Goal: Information Seeking & Learning: Find specific fact

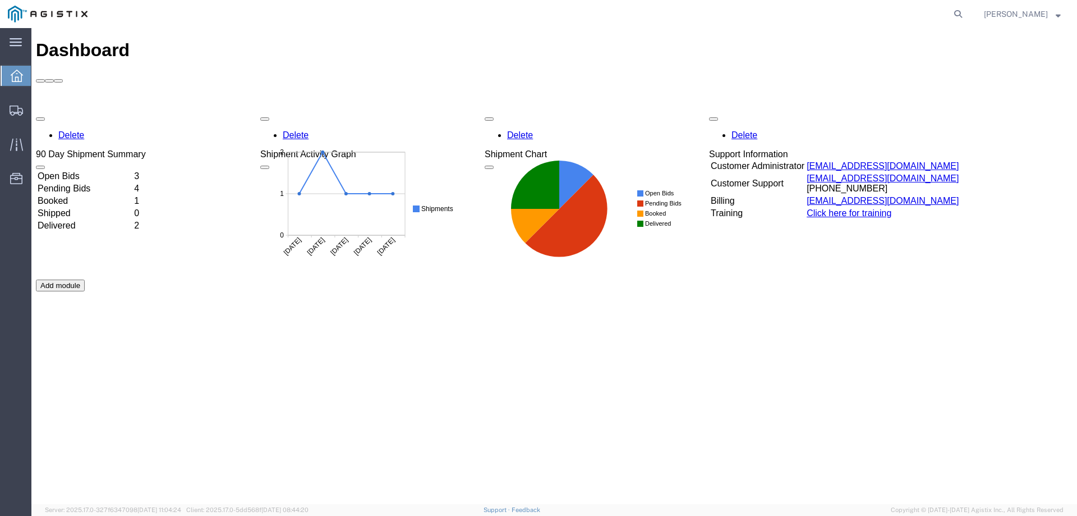
click at [94, 171] on td "Open Bids" at bounding box center [84, 176] width 95 height 11
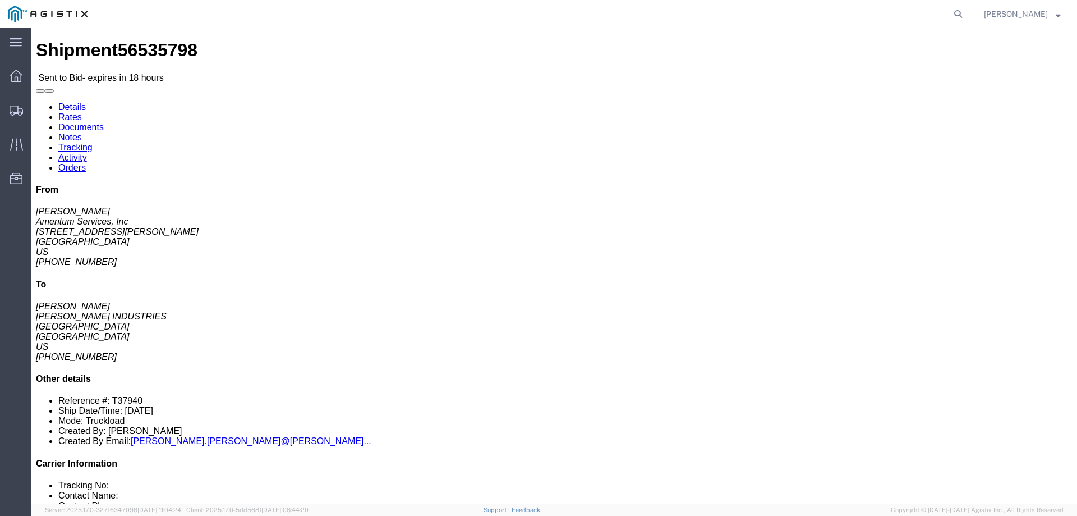
click link "Notes"
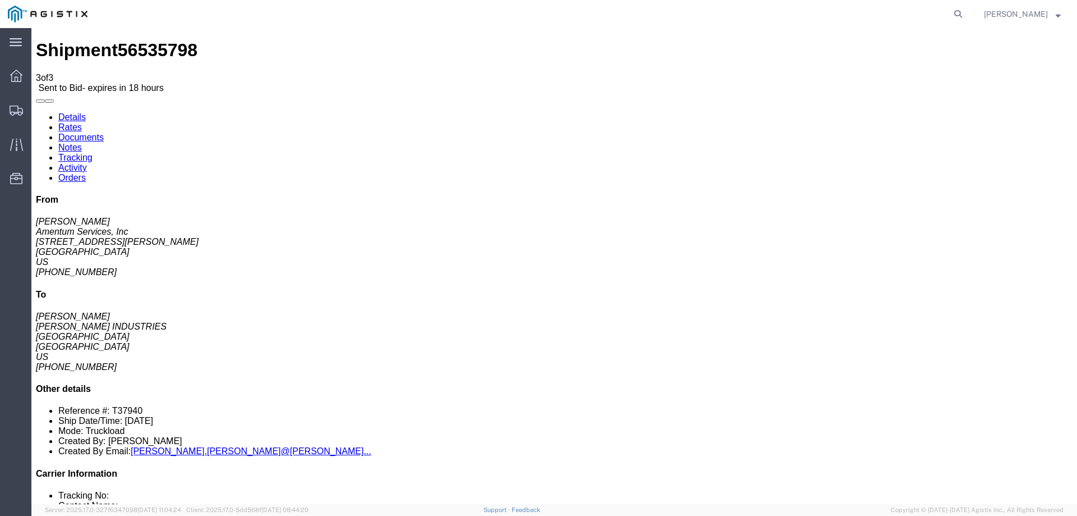
click at [104, 132] on link "Documents" at bounding box center [80, 137] width 45 height 10
click at [64, 112] on link "Details" at bounding box center [71, 117] width 27 height 10
drag, startPoint x: 564, startPoint y: 125, endPoint x: 417, endPoint y: 88, distance: 151.0
click div "Pickup & Delivery Dates [DATE] 08:00 - [DATE] 15:00 [DATE] 08:00 - [DATE] 15:00…"
copy div "Pickup & Delivery Dates [DATE] 08:00 - [DATE] 15:00 [DATE] 08:00 - [DATE] 15:00"
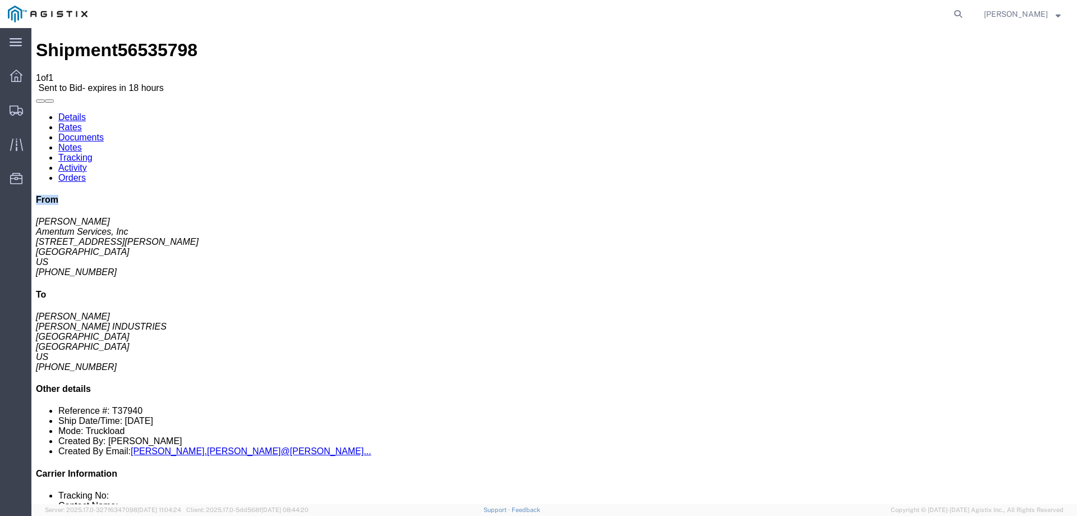
drag, startPoint x: 833, startPoint y: 49, endPoint x: 856, endPoint y: 50, distance: 22.5
click div "From [PERSON_NAME] Amentum Services, Inc [STREET_ADDRESS][PERSON_NAME] [GEOGRAP…"
drag, startPoint x: 831, startPoint y: 80, endPoint x: 894, endPoint y: 84, distance: 63.0
click div "From [PERSON_NAME] Amentum Services, Inc [STREET_ADDRESS][PERSON_NAME] [GEOGRAP…"
click h4 "From"
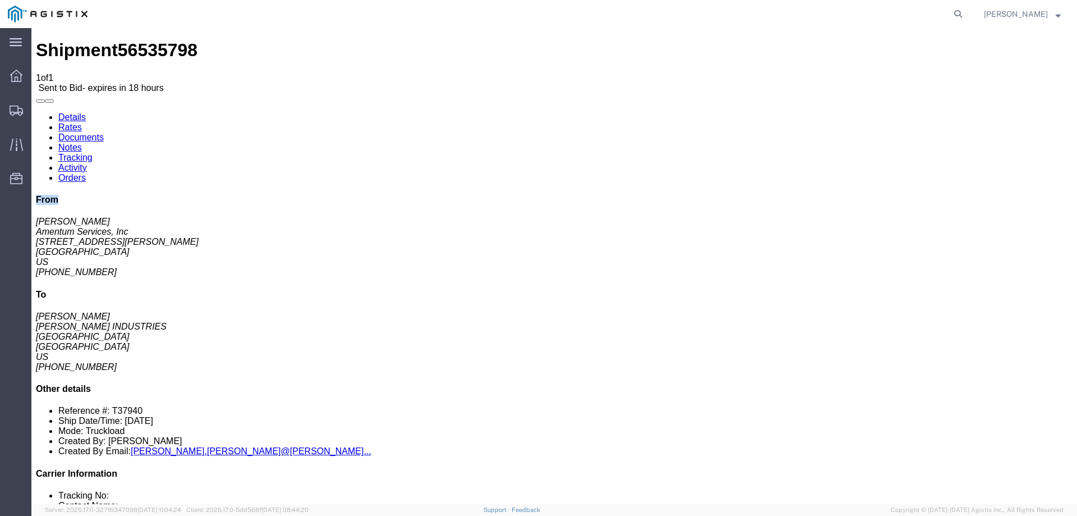
click h4 "From"
drag, startPoint x: 901, startPoint y: 103, endPoint x: 835, endPoint y: 50, distance: 84.3
click div "From [PERSON_NAME] Amentum Services, Inc [STREET_ADDRESS][PERSON_NAME] [GEOGRAP…"
copy div "From [PERSON_NAME] Amentum Services, Inc [STREET_ADDRESS][PERSON_NAME] [GEOGRAP…"
click address "[PERSON_NAME], [PERSON_NAME] INDUSTRIES [STREET_ADDRESS] [PHONE_NUMBER]"
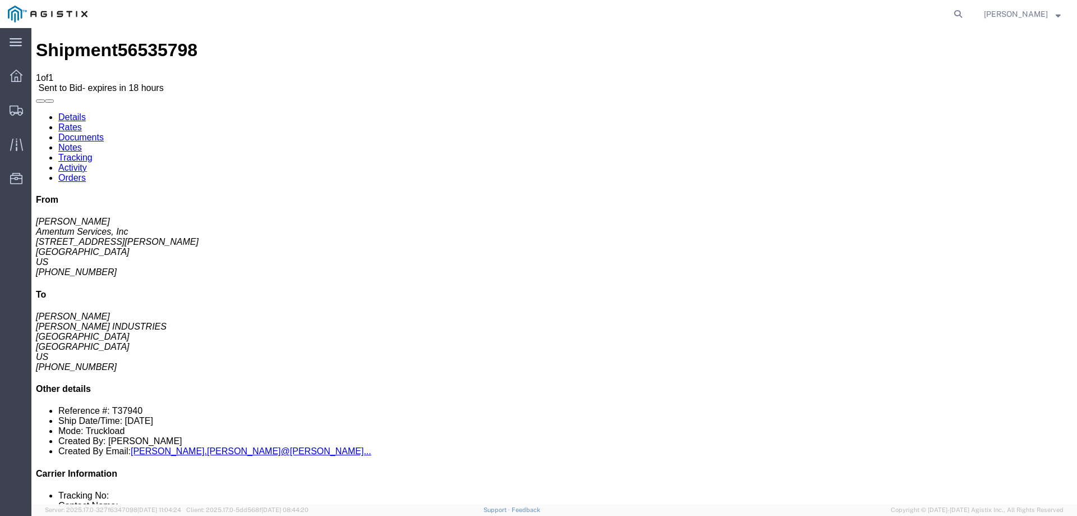
drag, startPoint x: 930, startPoint y: 195, endPoint x: 834, endPoint y: 147, distance: 107.9
click div "From [PERSON_NAME] Amentum Services, Inc [STREET_ADDRESS][PERSON_NAME] [GEOGRAP…"
copy div "To [PERSON_NAME], [PERSON_NAME] INDUSTRIES [STREET_ADDRESS]"
click h4 "Routing & Vehicle Information"
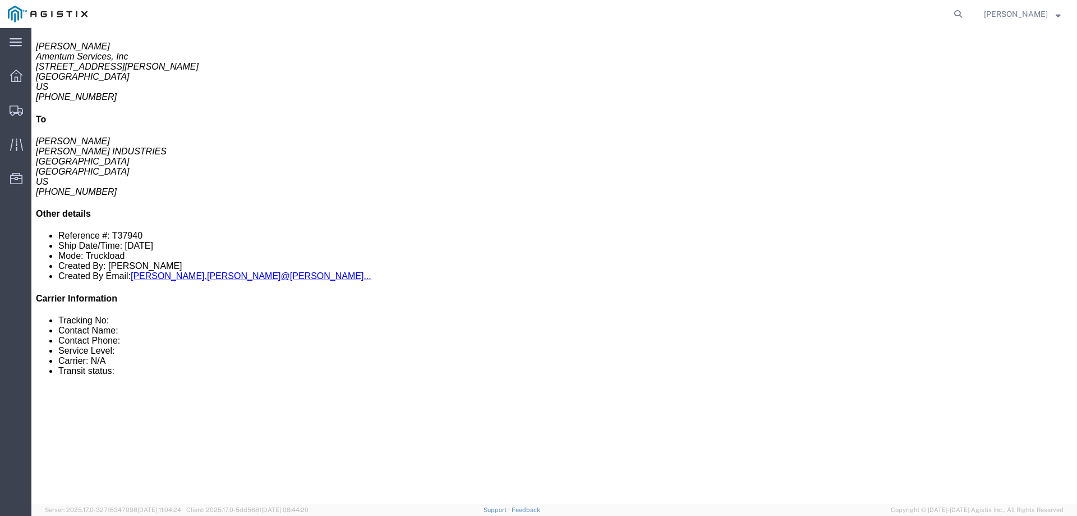
scroll to position [112, 0]
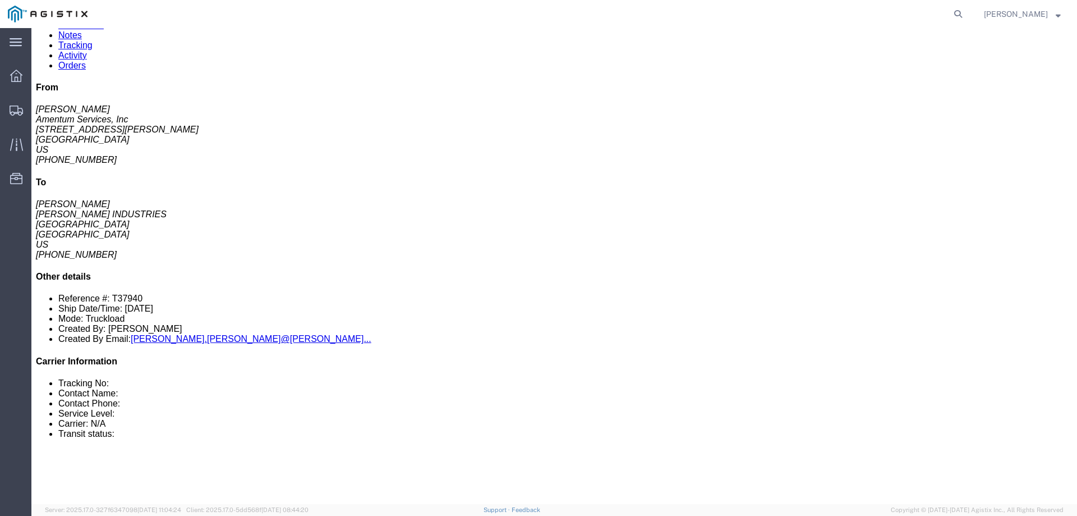
drag, startPoint x: 507, startPoint y: 184, endPoint x: 375, endPoint y: 187, distance: 131.3
click p "Total shipment is made up of 1 packages containing 1 pieces weighing 7,600.00 L…"
copy p "1 pieces weighing 7,600.00 LBS"
click icon "button"
drag, startPoint x: 192, startPoint y: 298, endPoint x: 68, endPoint y: 301, distance: 123.5
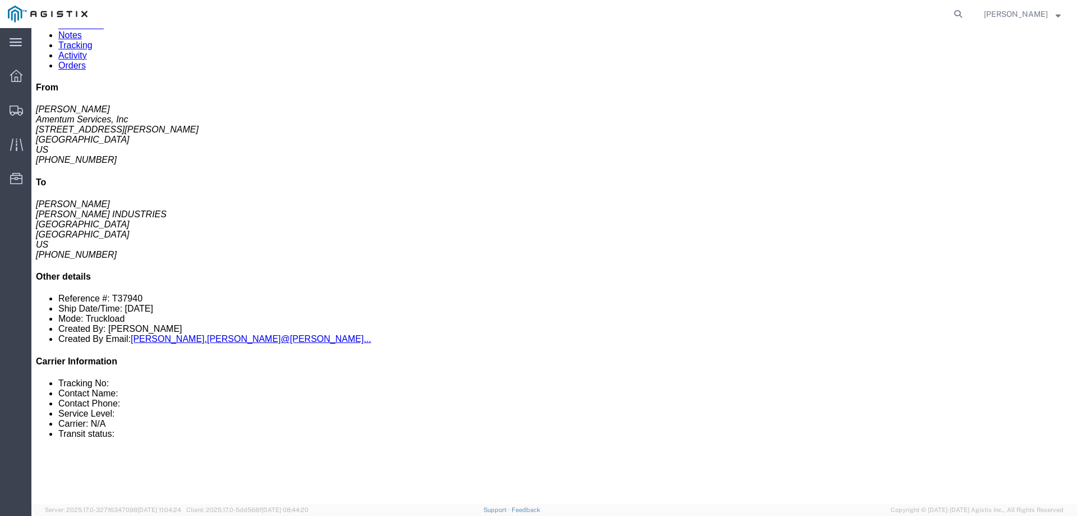
click p "Dimensions: L 188.00 x W 82.00 x H 77.00 IN"
click div "1 Naked Cargo (UnPackaged) Total weight: 7600.00 LBS Dimensions: L 188.00 x W 8…"
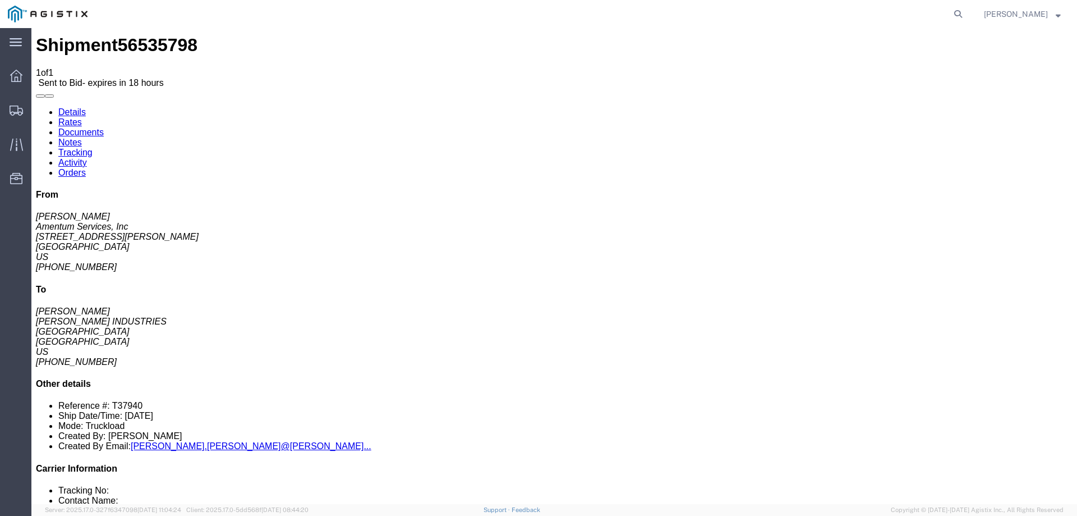
scroll to position [0, 0]
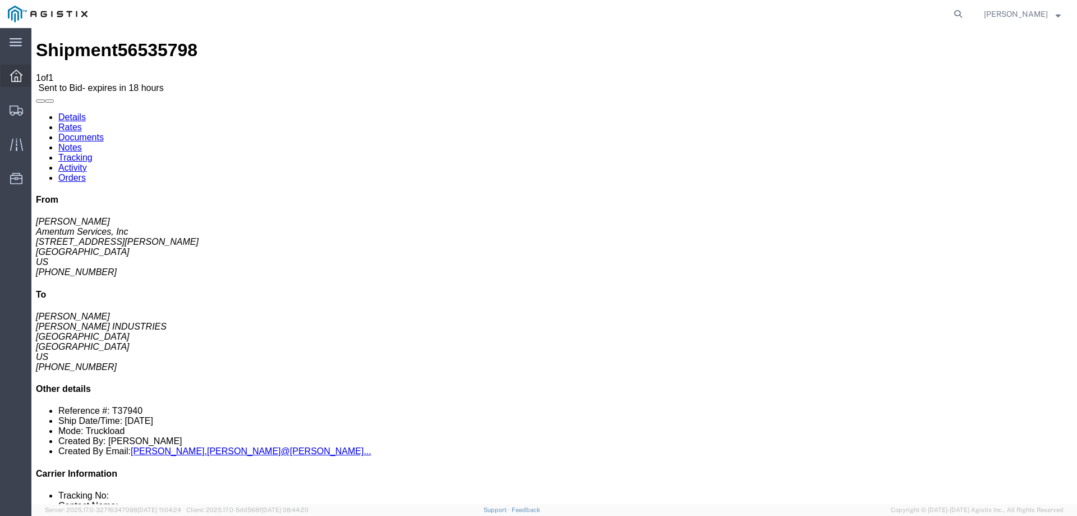
click at [39, 74] on span "Dashboard" at bounding box center [35, 76] width 8 height 22
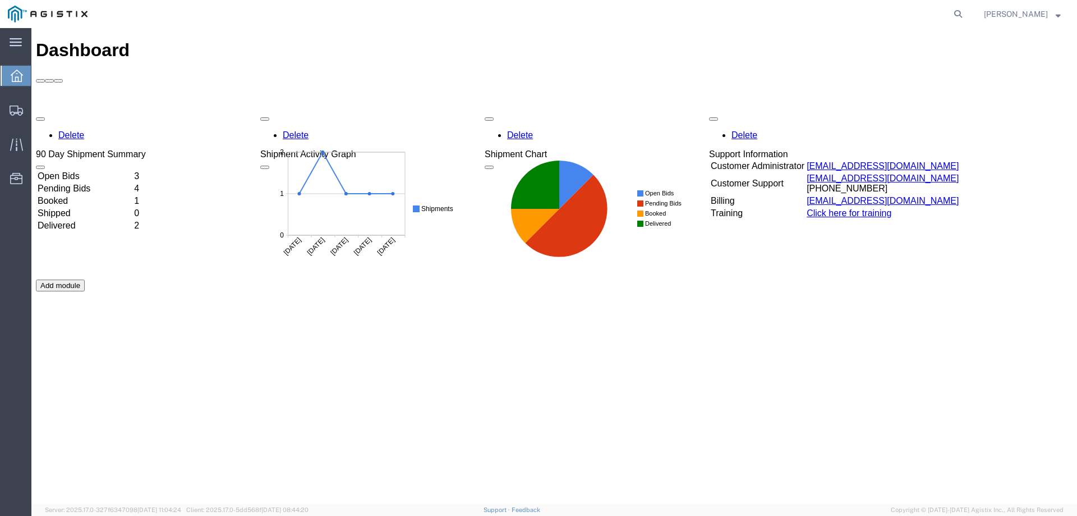
click at [84, 171] on td "Open Bids" at bounding box center [84, 176] width 95 height 11
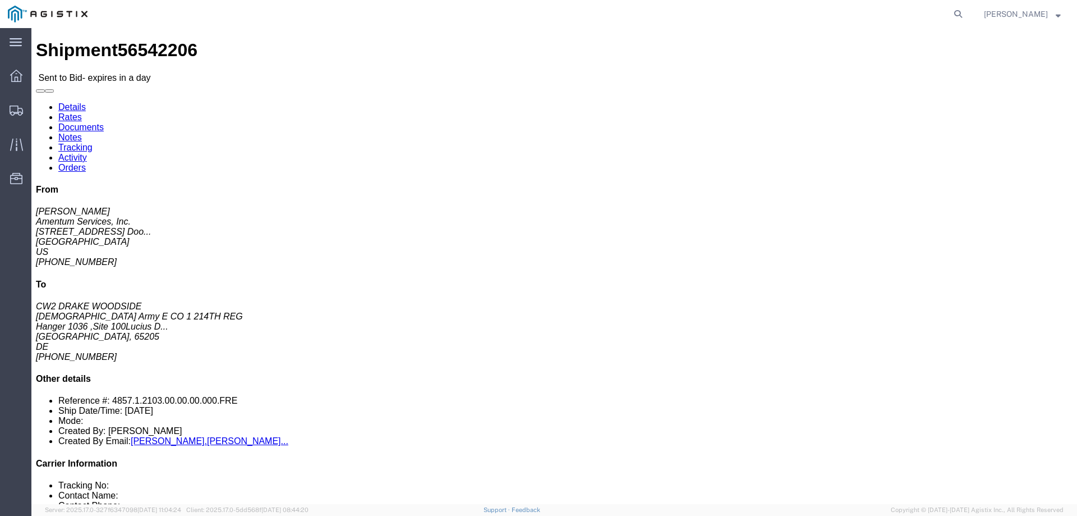
drag, startPoint x: 567, startPoint y: 107, endPoint x: 420, endPoint y: 87, distance: 148.9
click div "Pickup & Delivery Dates [DATE] 13:30 - [DATE] 16:00 Edit Date and Time Pickup D…"
copy div "Pickup & Delivery Dates [DATE] 13:30 - [DATE] 16:00"
click div "Ship From Amentum Services, Inc. ([PERSON_NAME]) [STREET_ADDRESS] Door # 22 c/o…"
drag, startPoint x: 867, startPoint y: 88, endPoint x: 835, endPoint y: 53, distance: 46.9
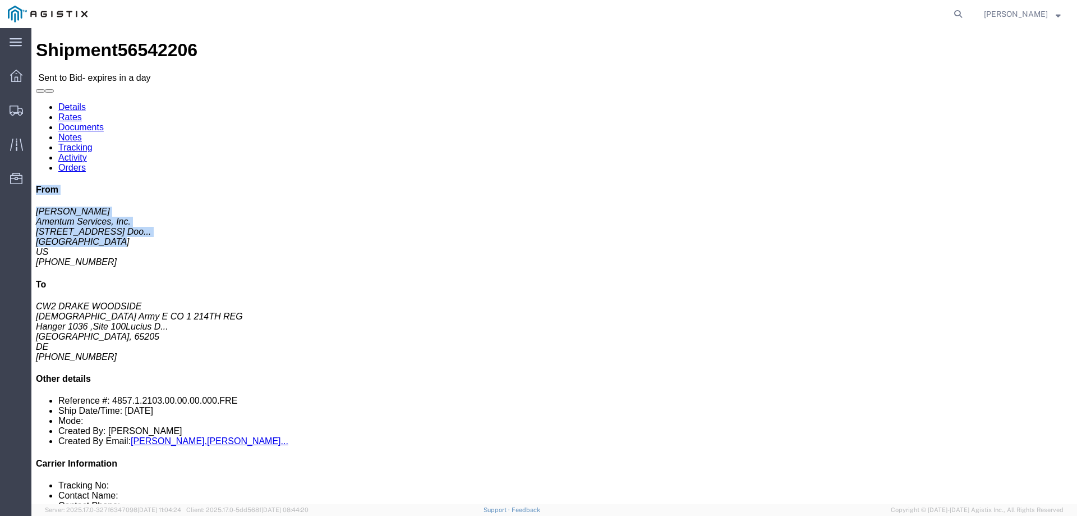
click div "From [PERSON_NAME] Amentum Services, Inc. [STREET_ADDRESS] Doo... [GEOGRAPHIC_D…"
click address "CW2 [PERSON_NAME] [PERSON_NAME] [DEMOGRAPHIC_DATA] Army E CO 1 214TH REG Hanger…"
drag, startPoint x: 904, startPoint y: 195, endPoint x: 893, endPoint y: 195, distance: 10.7
click address "CW2 [PERSON_NAME] [PERSON_NAME] [DEMOGRAPHIC_DATA] Army E CO 1 214TH REG Hanger…"
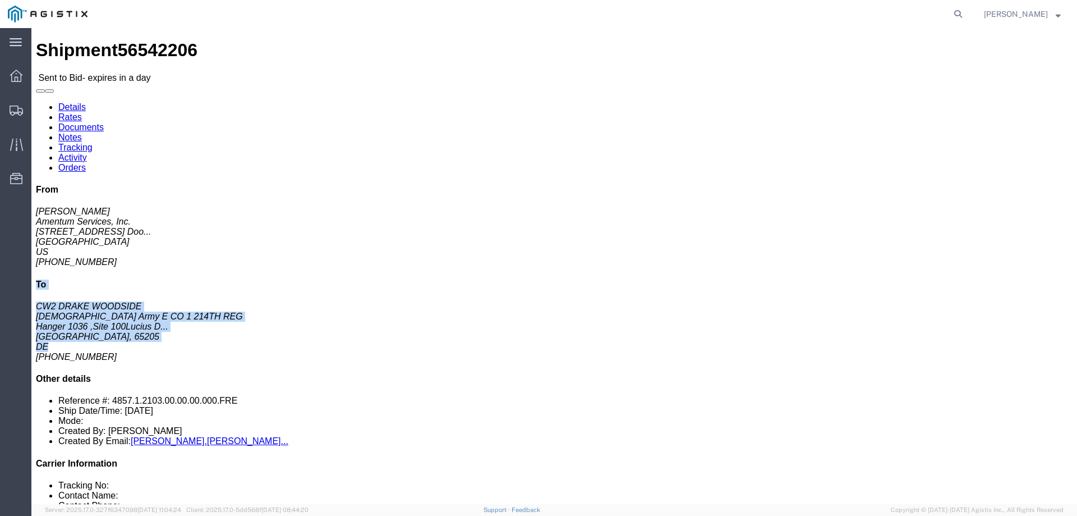
drag, startPoint x: 848, startPoint y: 208, endPoint x: 834, endPoint y: 148, distance: 61.1
click div "From [PERSON_NAME] Amentum Services, Inc. [STREET_ADDRESS] Doo... [GEOGRAPHIC_D…"
